Goal: Task Accomplishment & Management: Complete application form

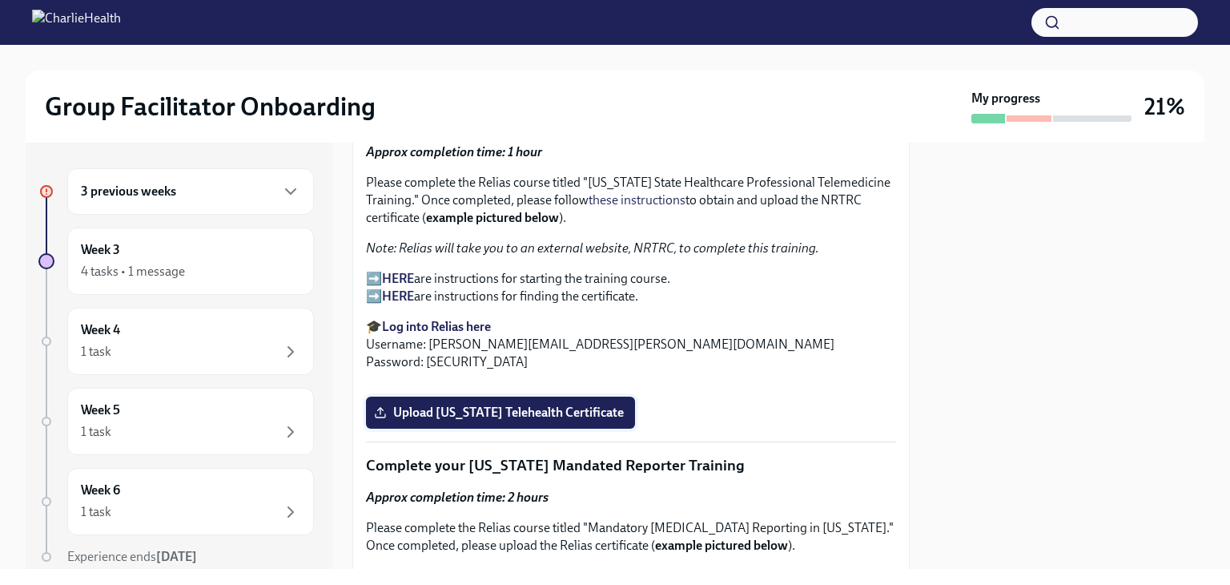
scroll to position [2351, 0]
click at [394, 270] on strong "HERE" at bounding box center [398, 277] width 32 height 15
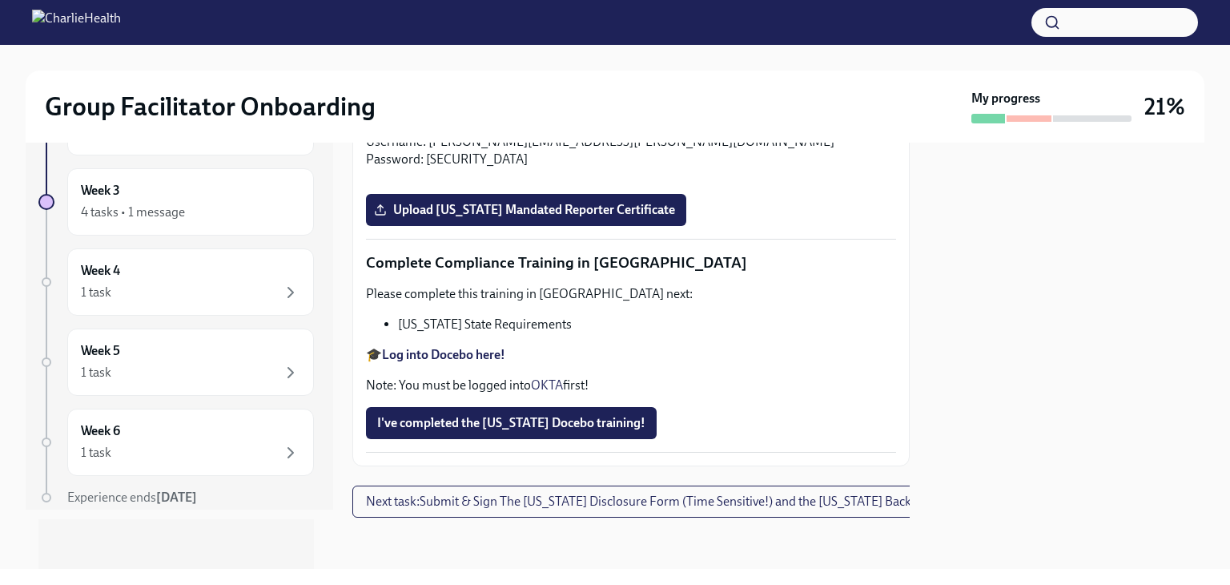
scroll to position [3553, 0]
click at [493, 419] on span "I've completed the [US_STATE] Docebo training!" at bounding box center [511, 423] width 268 height 16
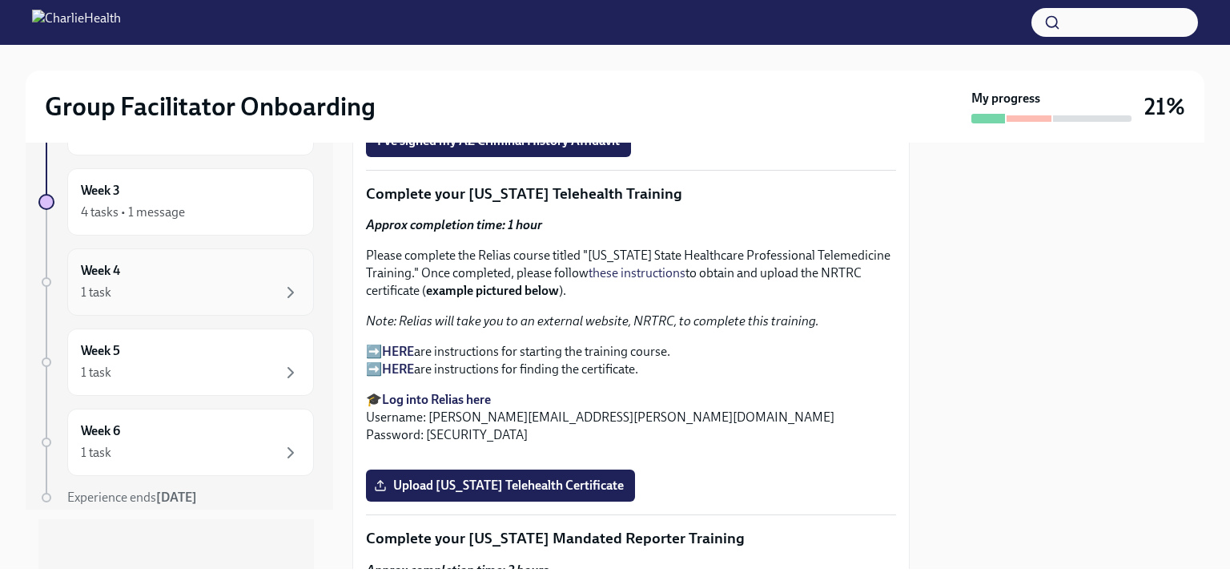
scroll to position [0, 0]
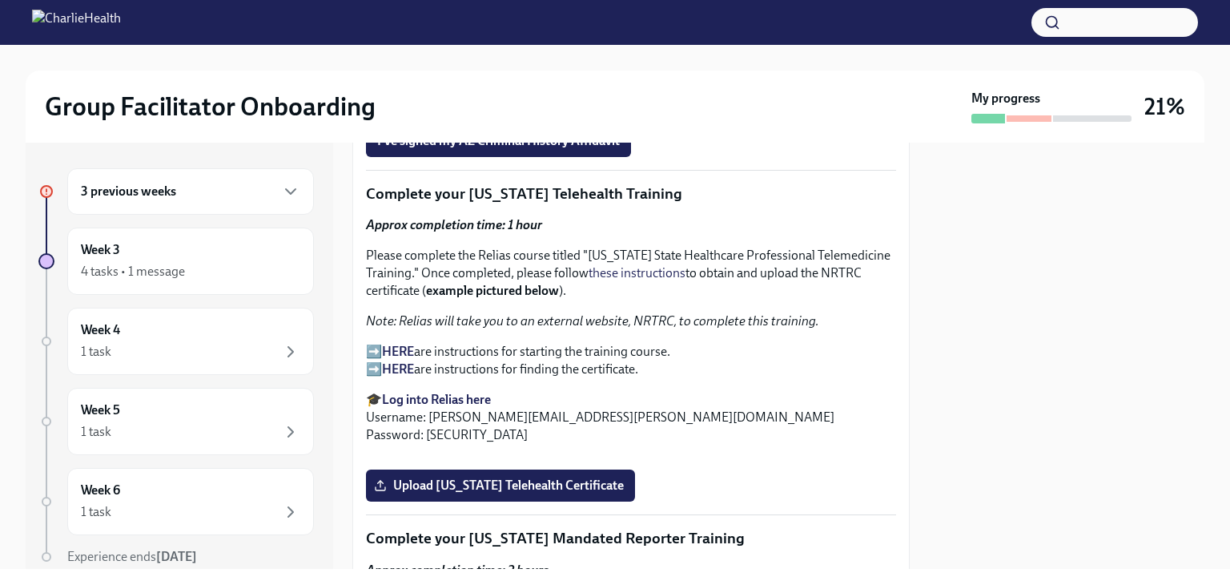
click at [199, 194] on div "3 previous weeks" at bounding box center [190, 191] width 219 height 19
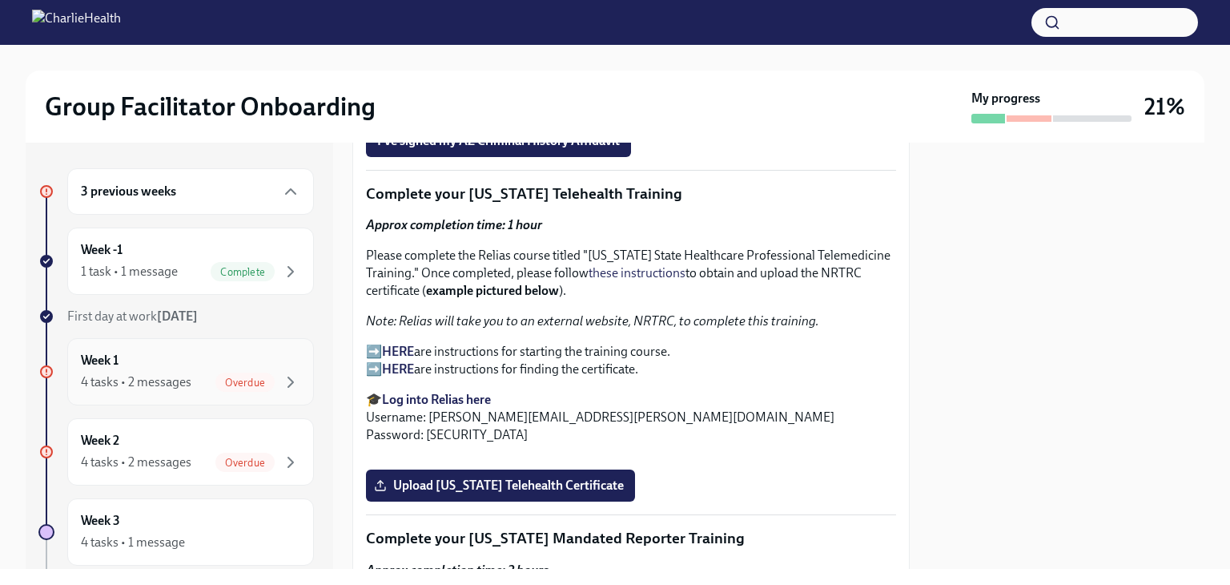
click at [250, 367] on div "Week 1 4 tasks • 2 messages Overdue" at bounding box center [190, 372] width 219 height 40
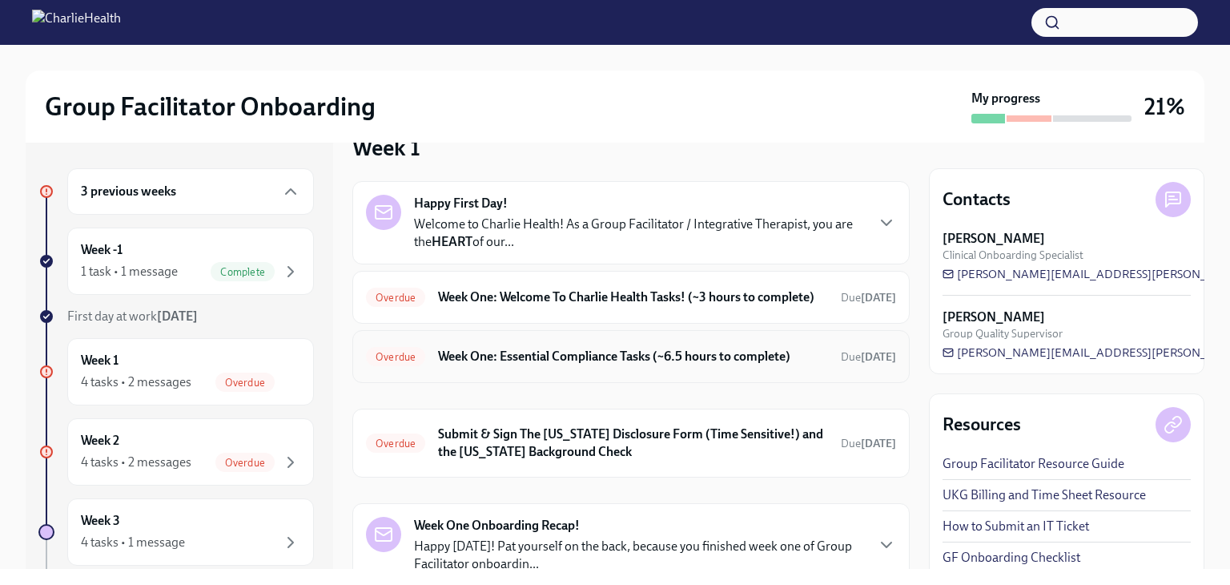
scroll to position [54, 0]
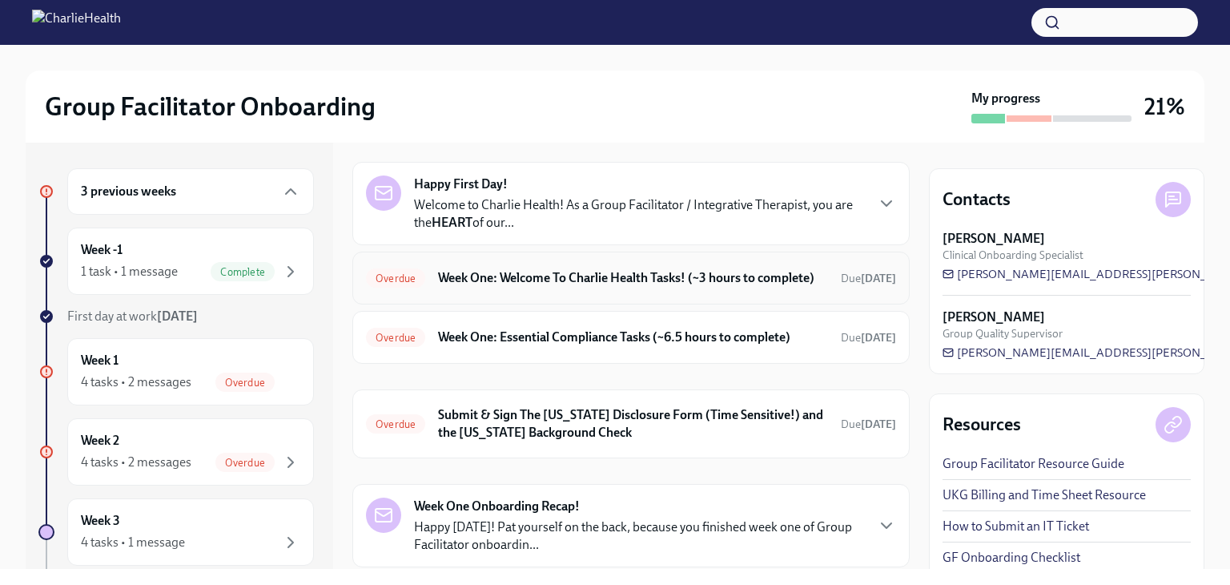
click at [619, 287] on h6 "Week One: Welcome To Charlie Health Tasks! (~3 hours to complete)" at bounding box center [633, 278] width 390 height 18
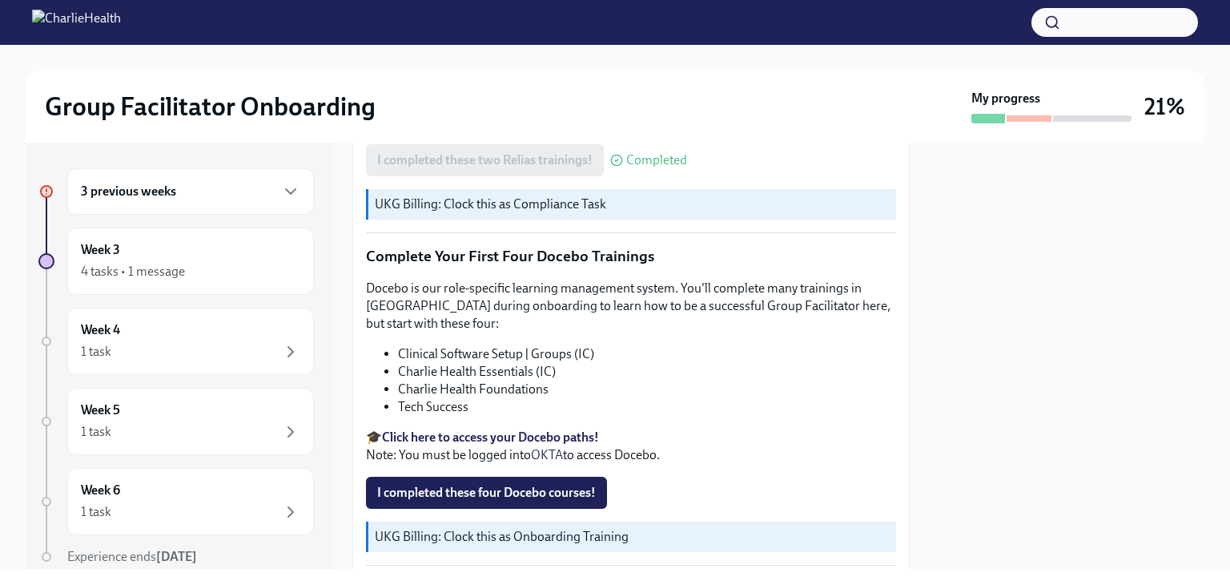
scroll to position [2143, 0]
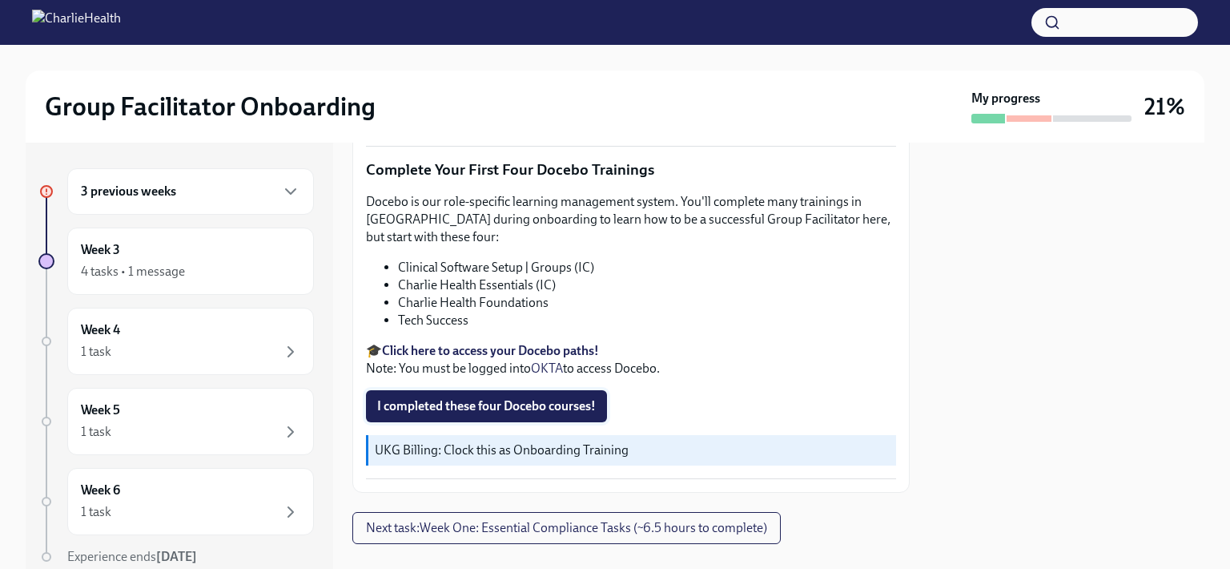
click at [516, 398] on span "I completed these four Docebo courses!" at bounding box center [486, 406] width 219 height 16
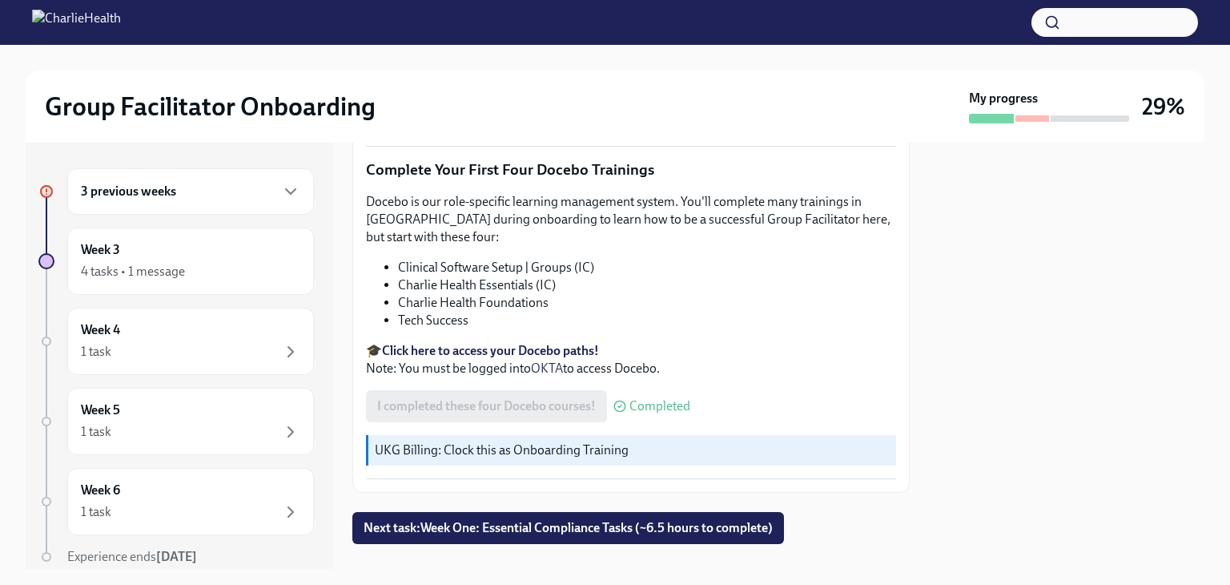
click at [226, 189] on div "3 previous weeks" at bounding box center [190, 191] width 219 height 19
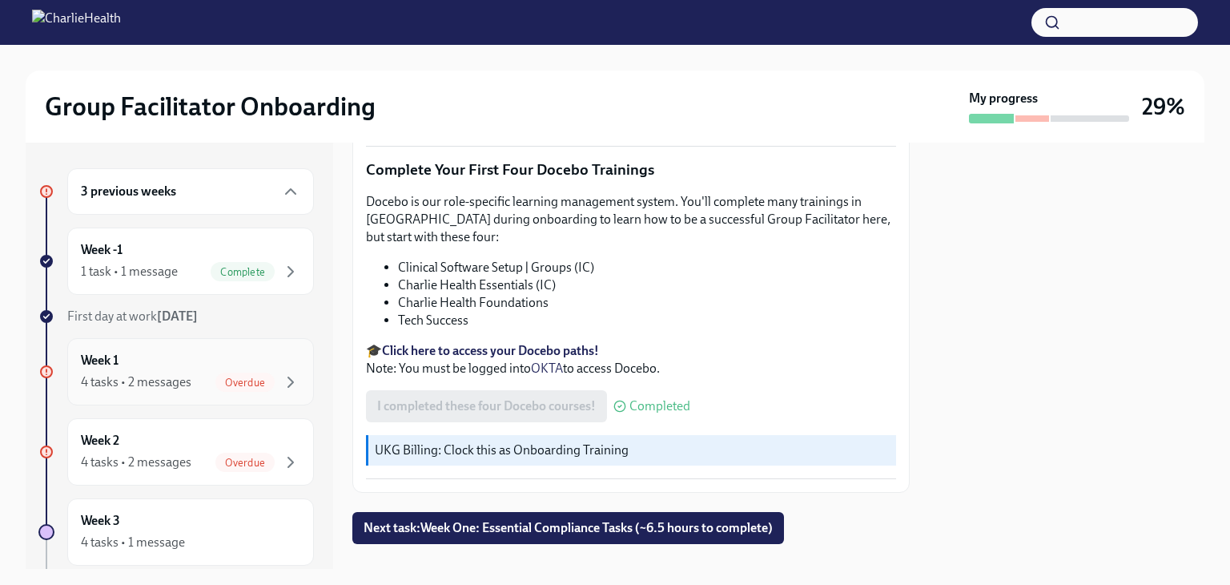
click at [182, 377] on div "4 tasks • 2 messages" at bounding box center [136, 382] width 111 height 18
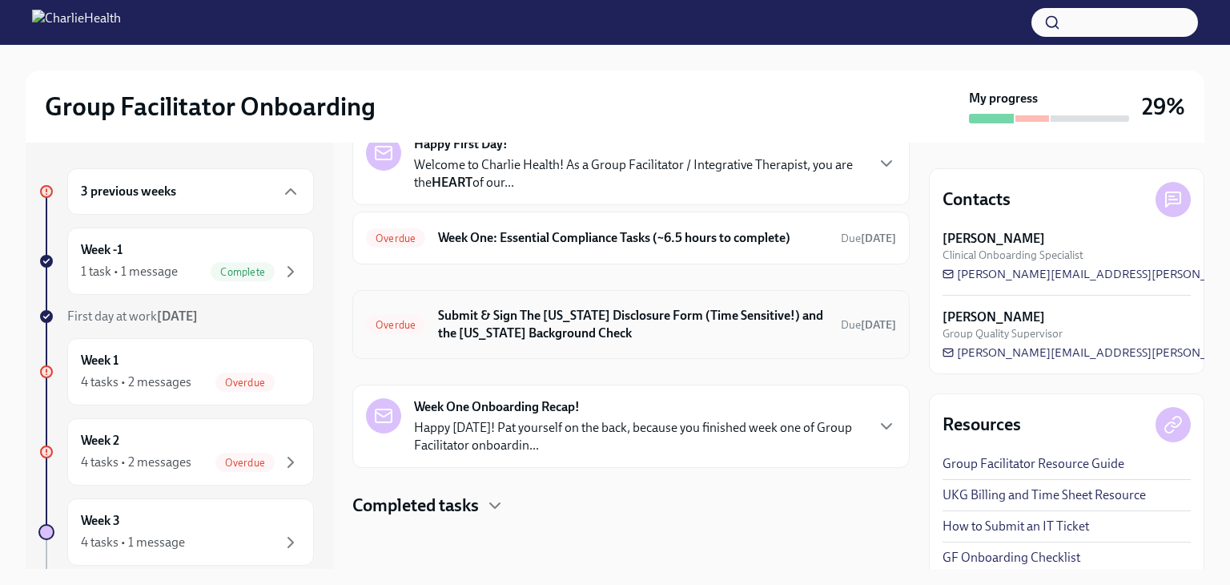
scroll to position [109, 0]
click at [187, 374] on div "4 tasks • 2 messages" at bounding box center [136, 382] width 111 height 18
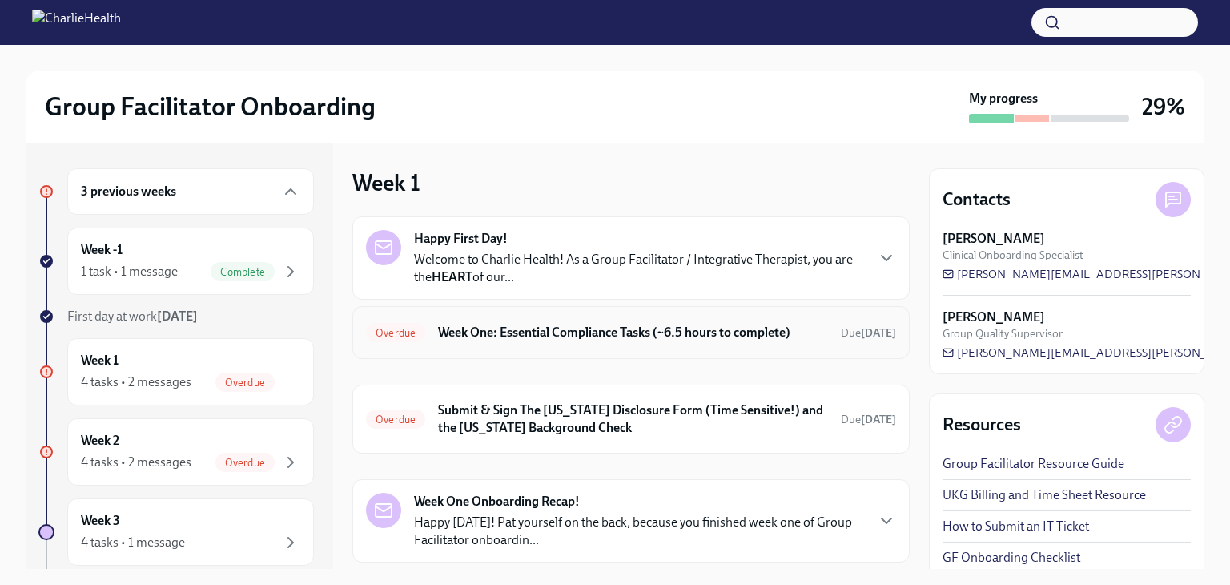
click at [639, 341] on h6 "Week One: Essential Compliance Tasks (~6.5 hours to complete)" at bounding box center [633, 333] width 390 height 18
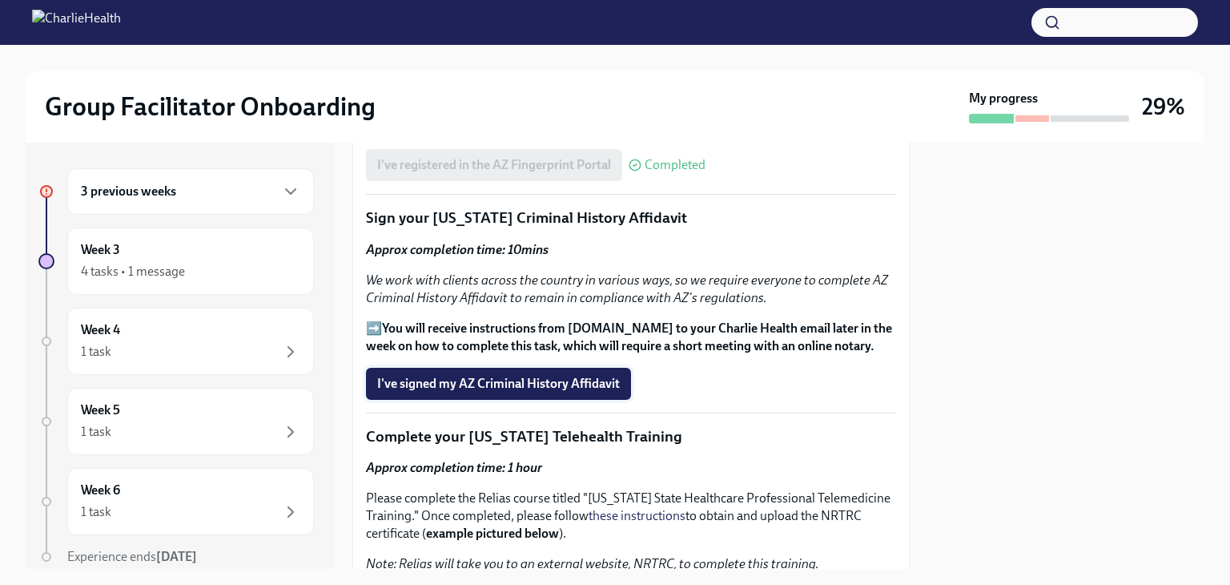
scroll to position [2035, 0]
click at [539, 376] on span "I've signed my AZ Criminal History Affidavit" at bounding box center [498, 384] width 243 height 16
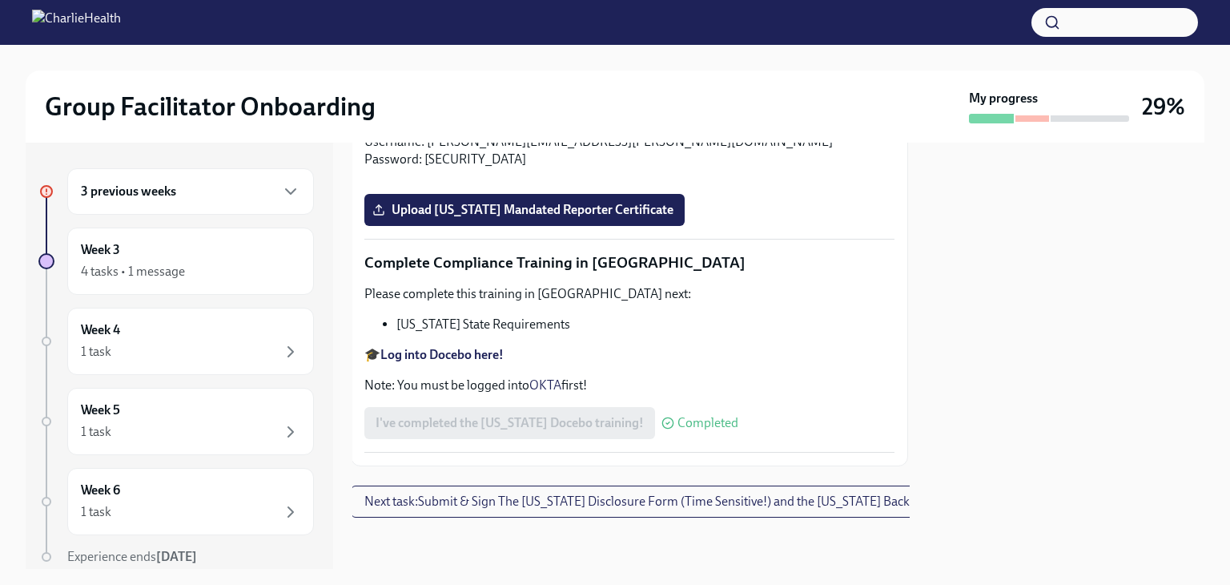
scroll to position [3045, 2]
click at [436, 131] on strong "Log into Relias here" at bounding box center [434, 123] width 109 height 15
click at [200, 189] on div "3 previous weeks" at bounding box center [190, 191] width 219 height 19
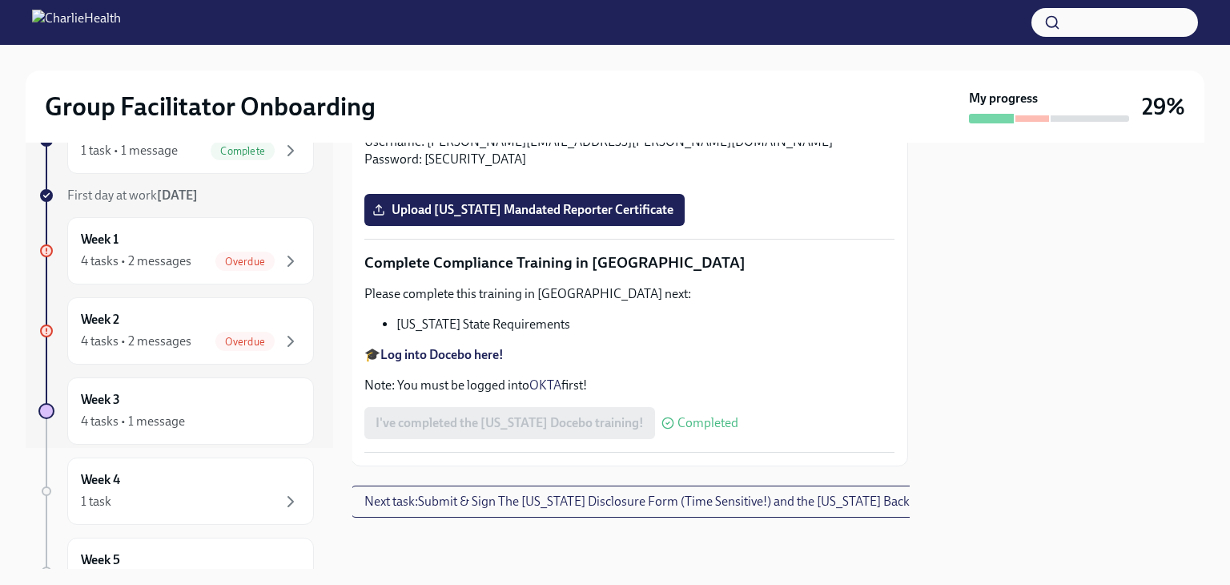
scroll to position [119, 0]
click at [199, 264] on div "4 tasks • 2 messages Overdue" at bounding box center [190, 263] width 219 height 19
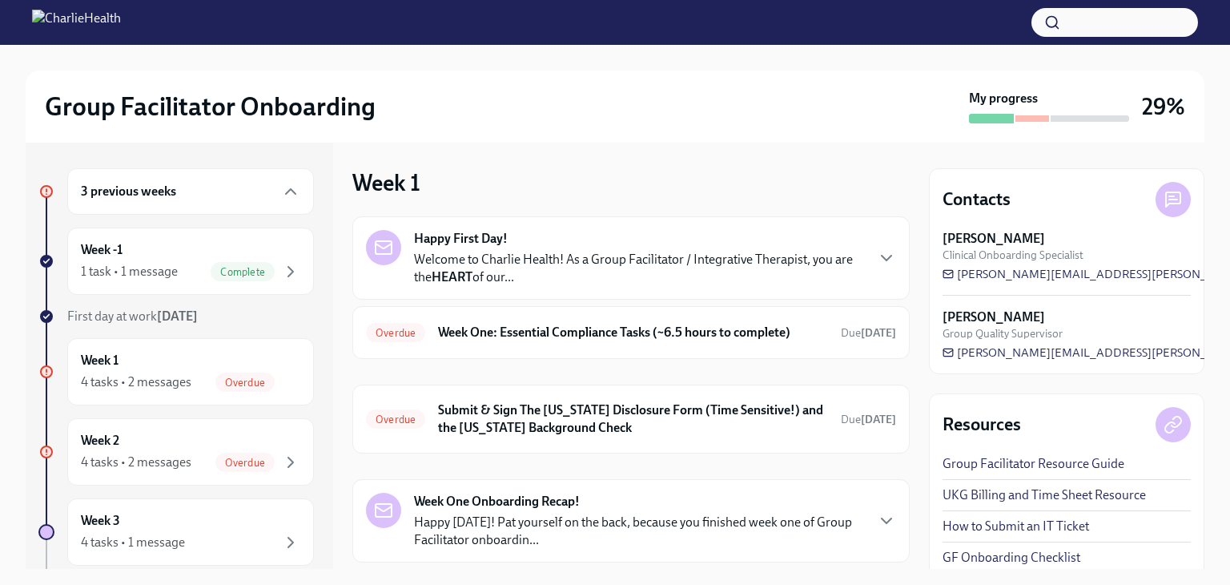
scroll to position [109, 0]
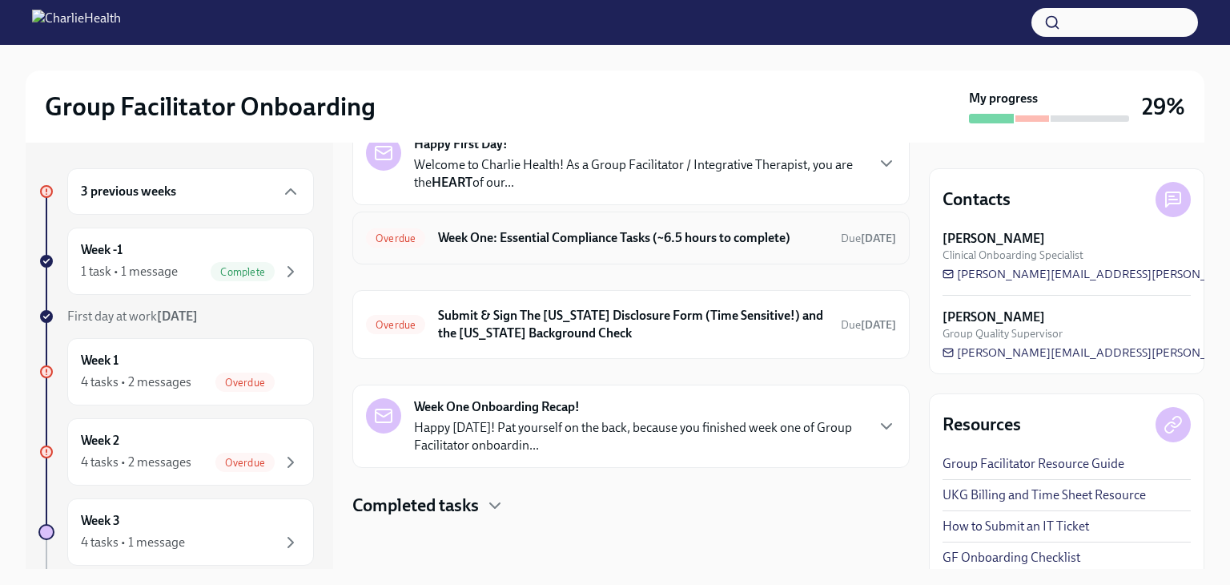
click at [636, 229] on h6 "Week One: Essential Compliance Tasks (~6.5 hours to complete)" at bounding box center [633, 238] width 390 height 18
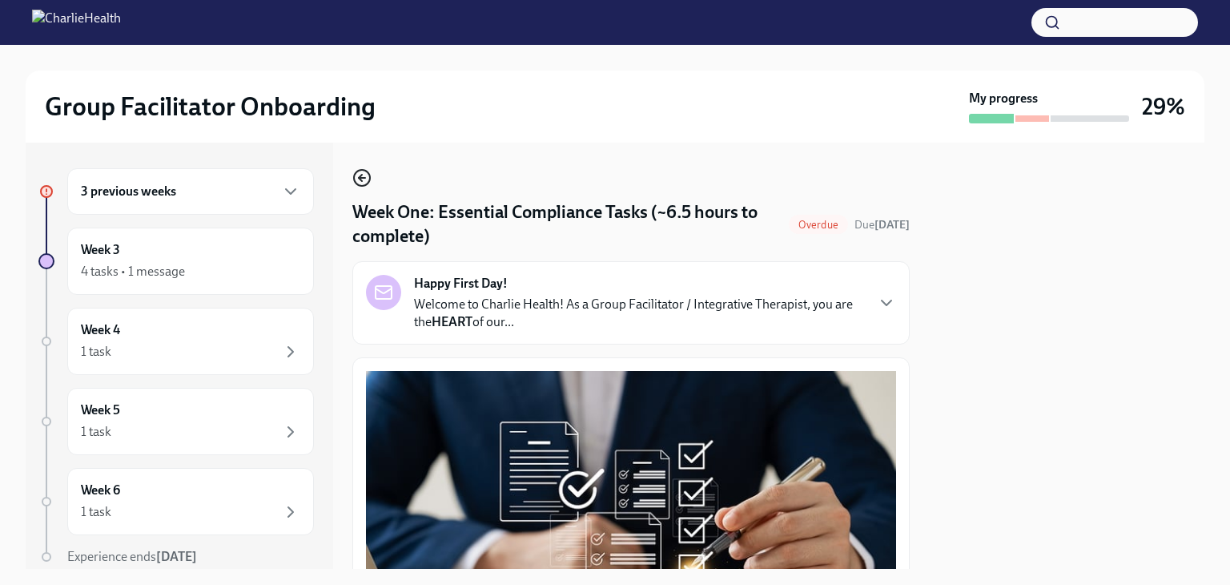
click at [362, 177] on icon "button" at bounding box center [361, 177] width 19 height 19
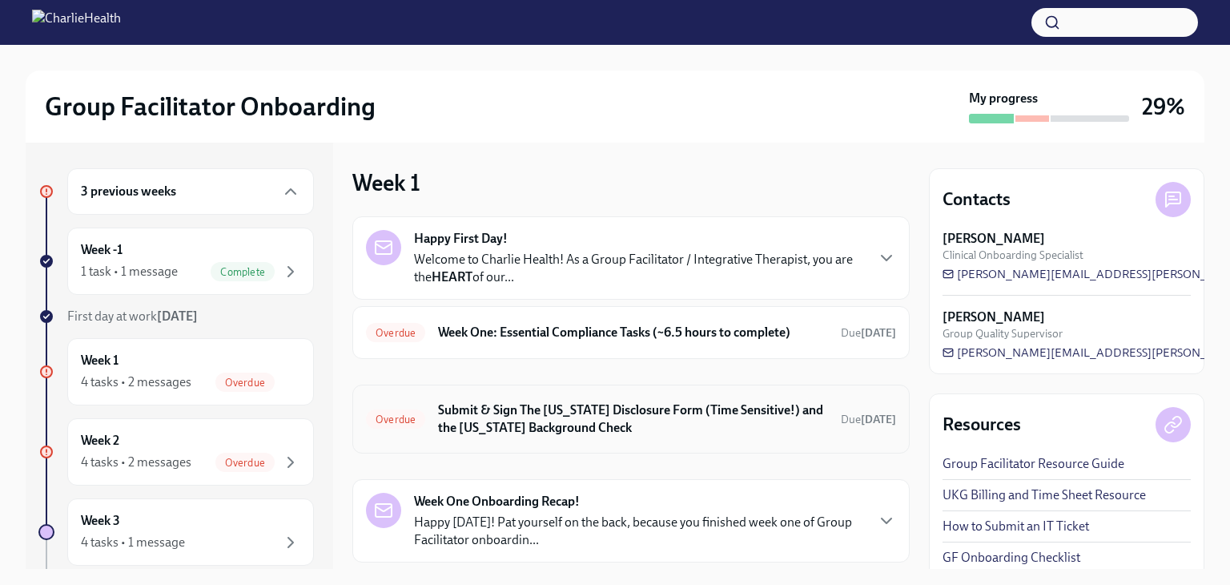
click at [605, 437] on h6 "Submit & Sign The [US_STATE] Disclosure Form (Time Sensitive!) and the [US_STAT…" at bounding box center [633, 418] width 390 height 35
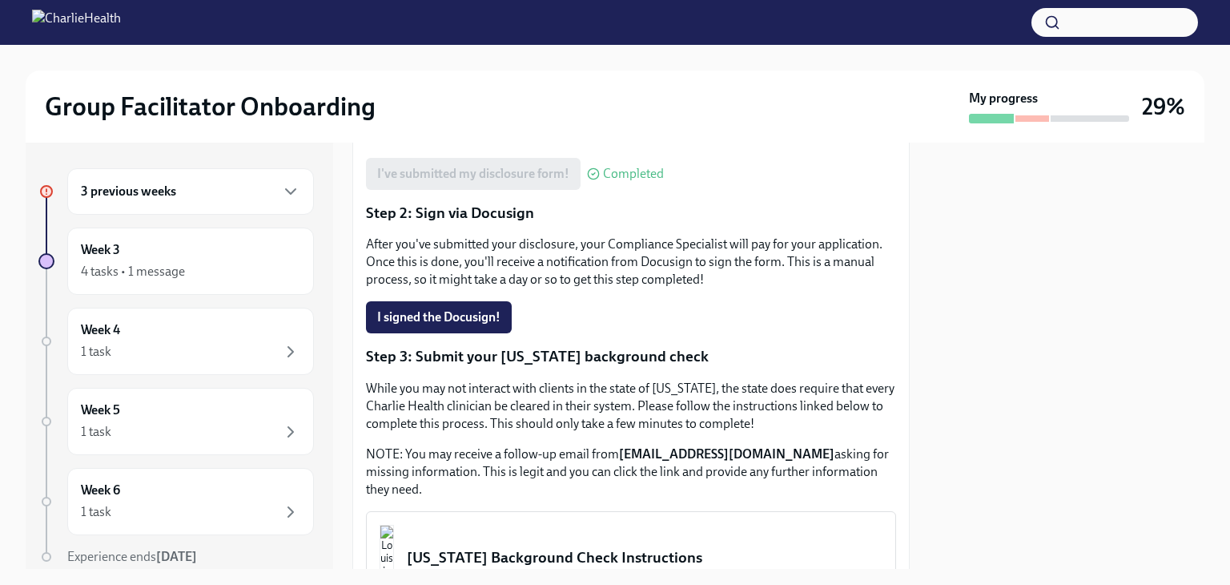
scroll to position [361, 0]
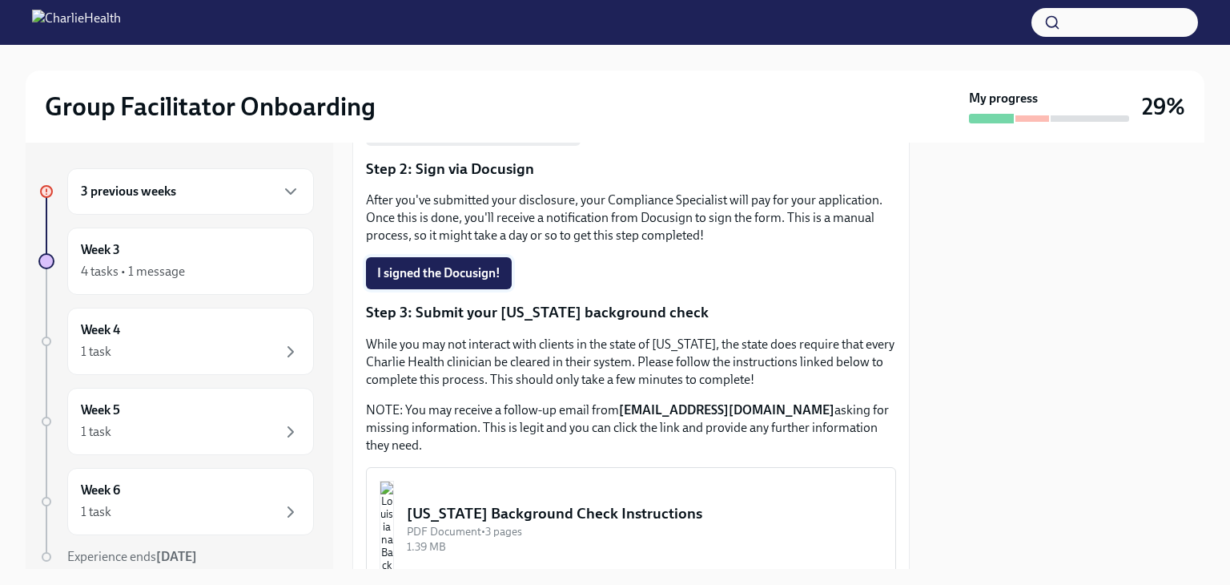
click at [426, 281] on span "I signed the Docusign!" at bounding box center [438, 273] width 123 height 16
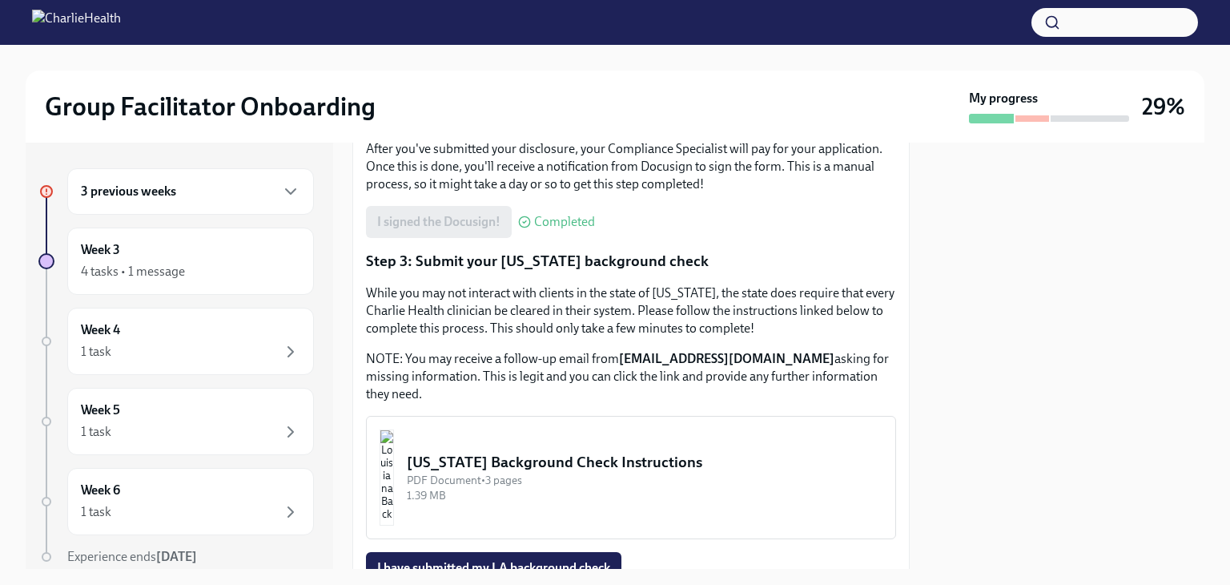
scroll to position [612, 0]
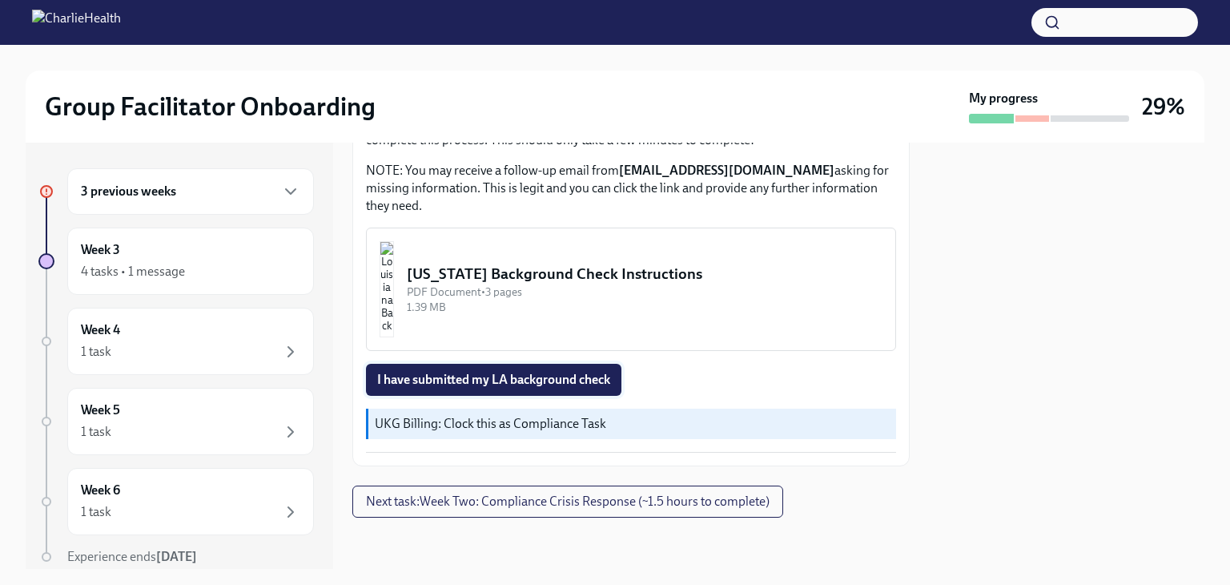
click at [574, 383] on span "I have submitted my LA background check" at bounding box center [493, 380] width 233 height 16
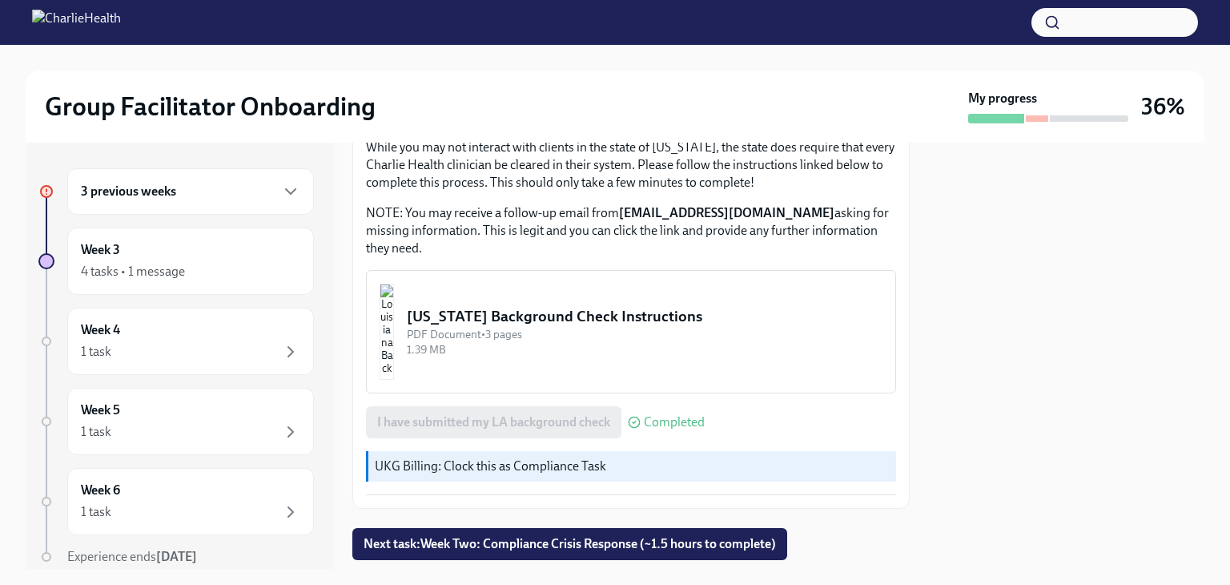
scroll to position [613, 0]
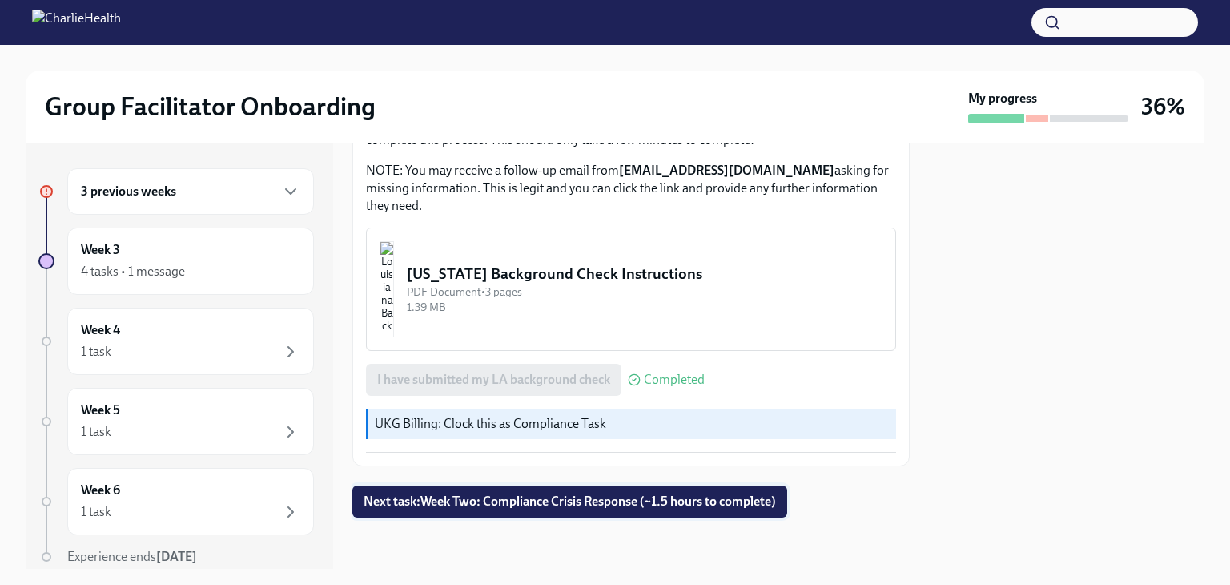
click at [533, 508] on span "Next task : Week Two: Compliance Crisis Response (~1.5 hours to complete)" at bounding box center [570, 501] width 413 height 16
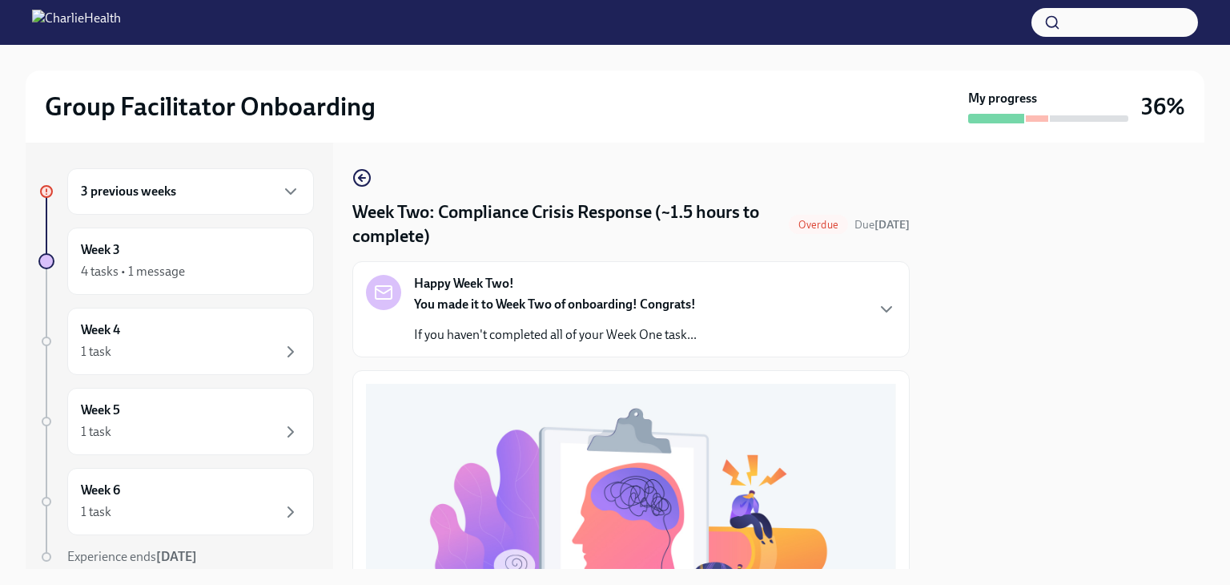
click at [763, 332] on div "Happy Week Two! You made it to Week Two of onboarding! Congrats! If you haven't…" at bounding box center [631, 309] width 530 height 69
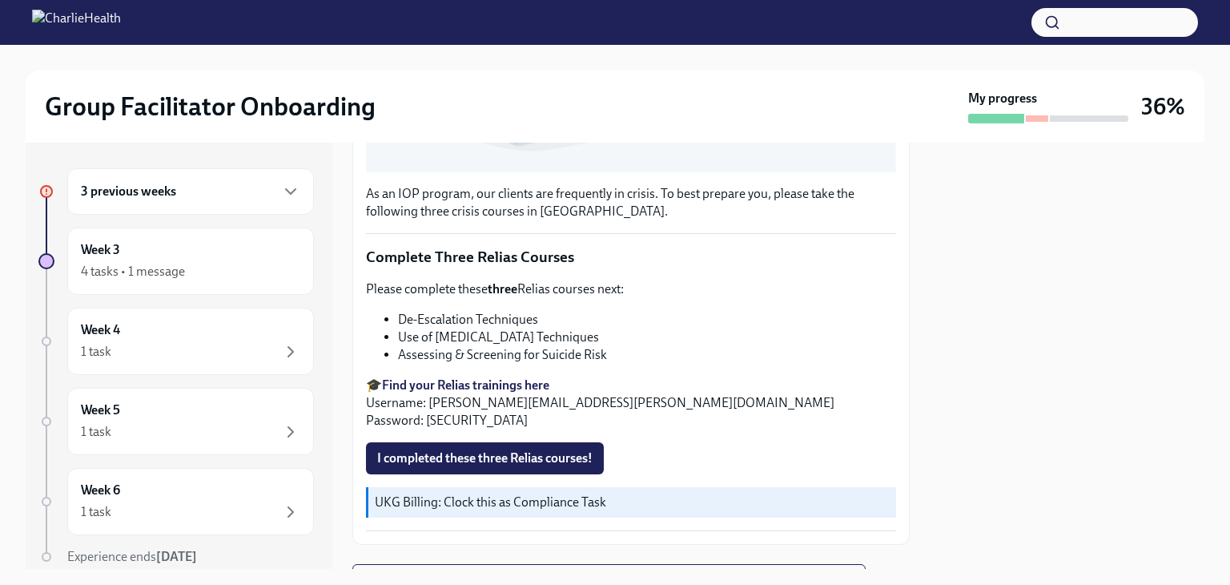
scroll to position [1125, 0]
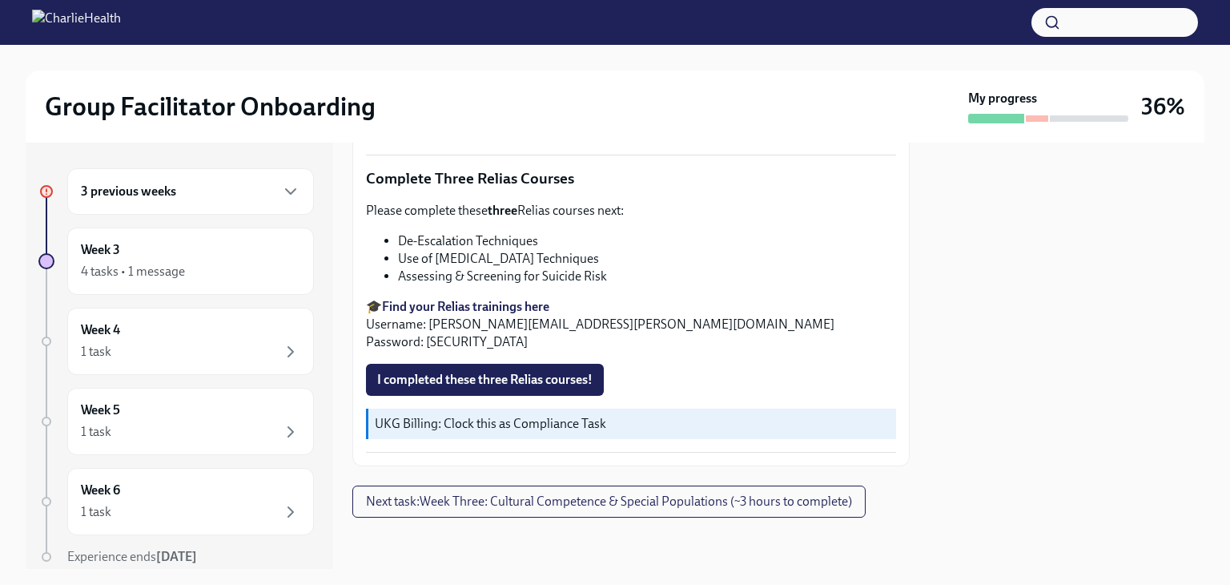
click at [203, 195] on div "3 previous weeks" at bounding box center [190, 191] width 219 height 19
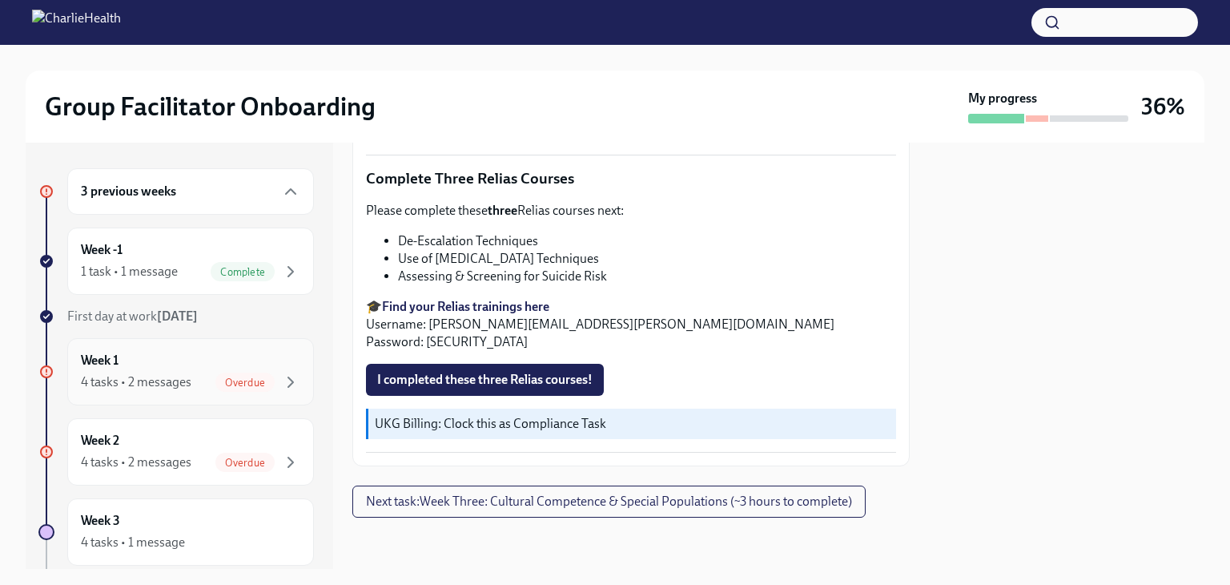
click at [215, 382] on span "Overdue" at bounding box center [244, 382] width 59 height 12
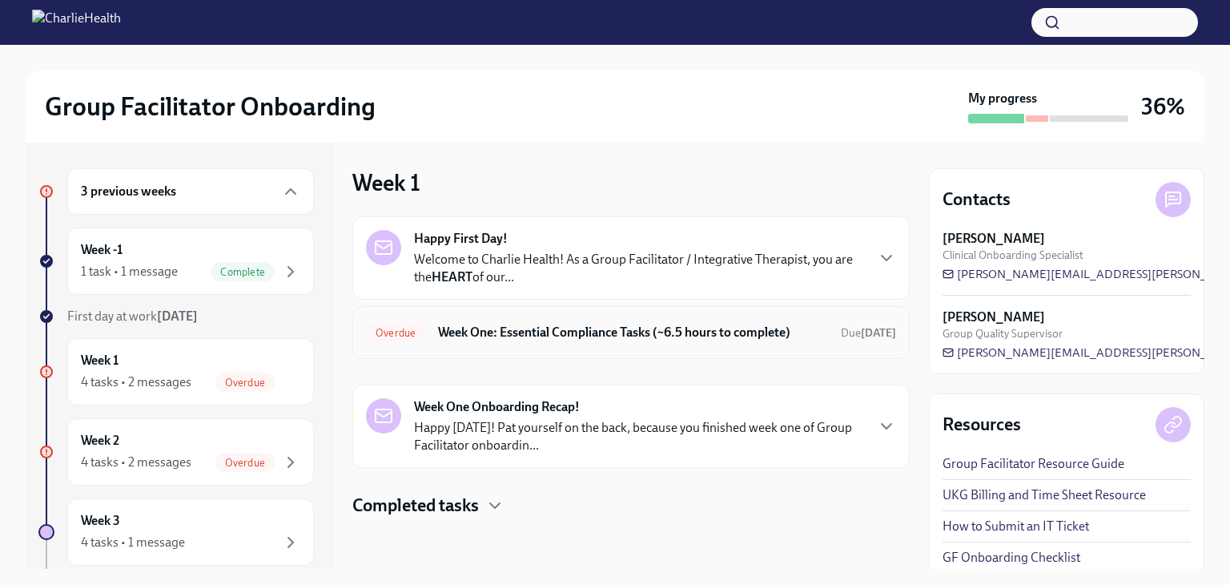
click at [655, 331] on h6 "Week One: Essential Compliance Tasks (~6.5 hours to complete)" at bounding box center [633, 333] width 390 height 18
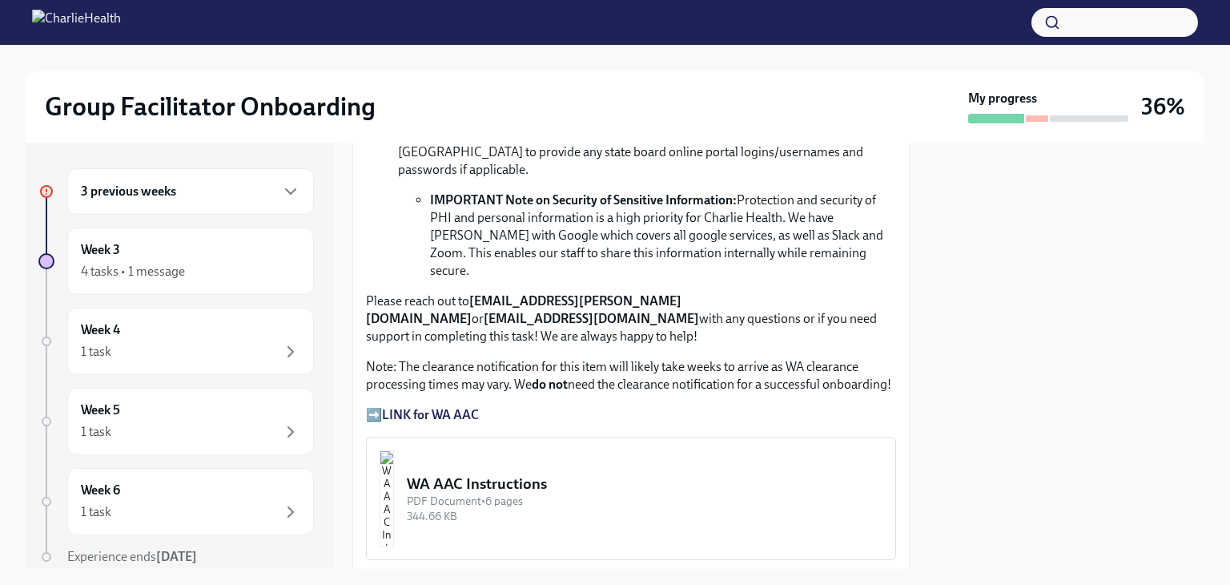
scroll to position [1202, 0]
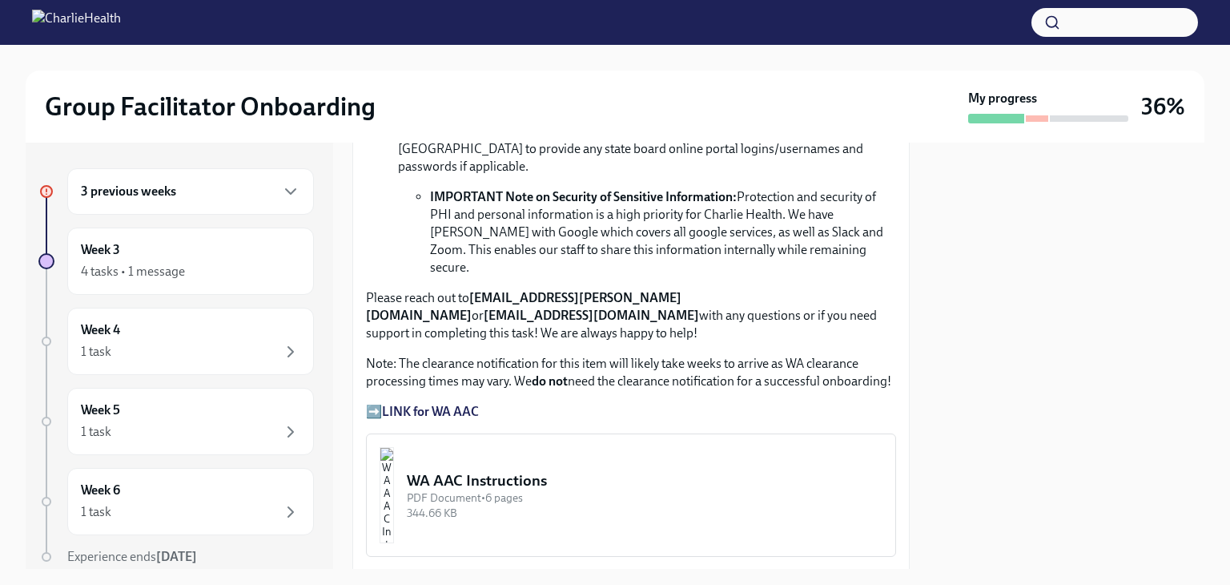
click at [448, 404] on strong "LINK for WA AAC" at bounding box center [430, 411] width 97 height 15
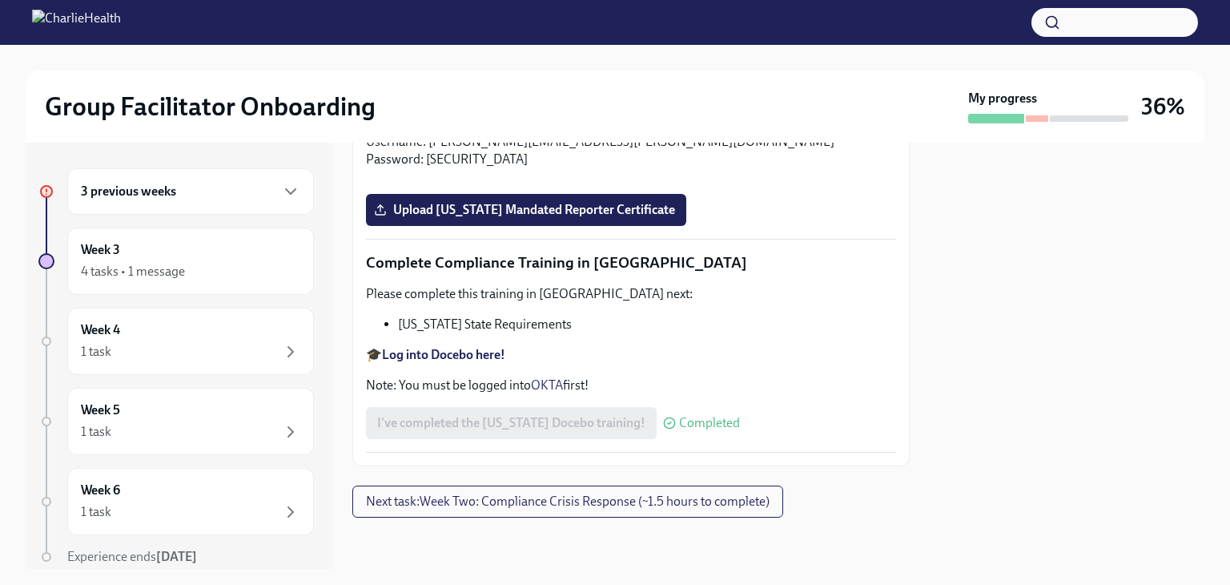
scroll to position [3540, 0]
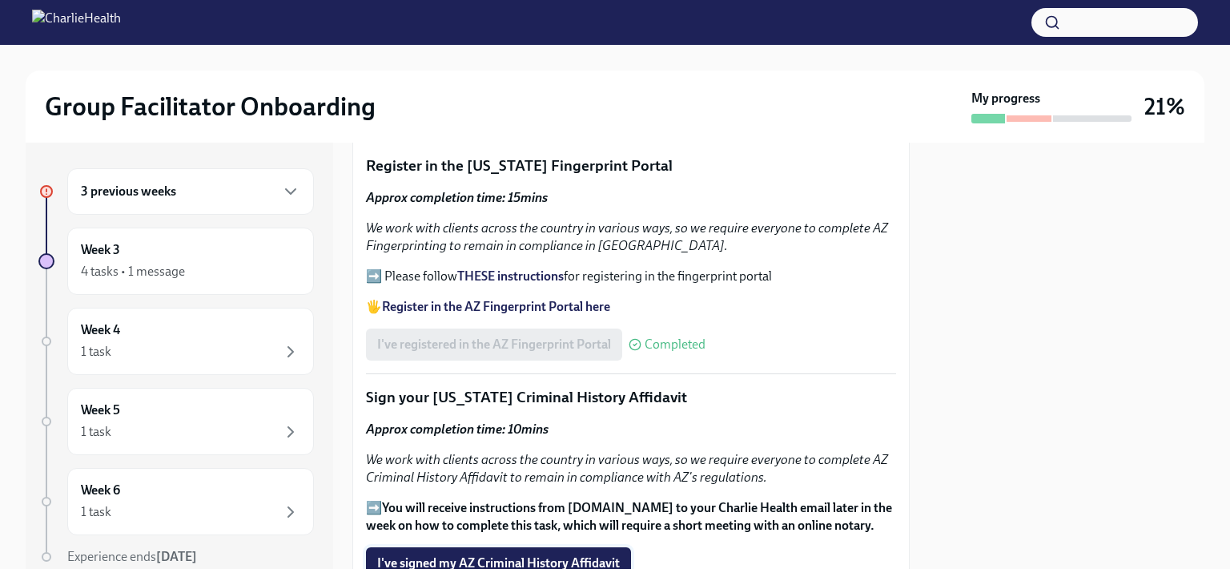
scroll to position [1853, 0]
